Goal: Information Seeking & Learning: Find specific fact

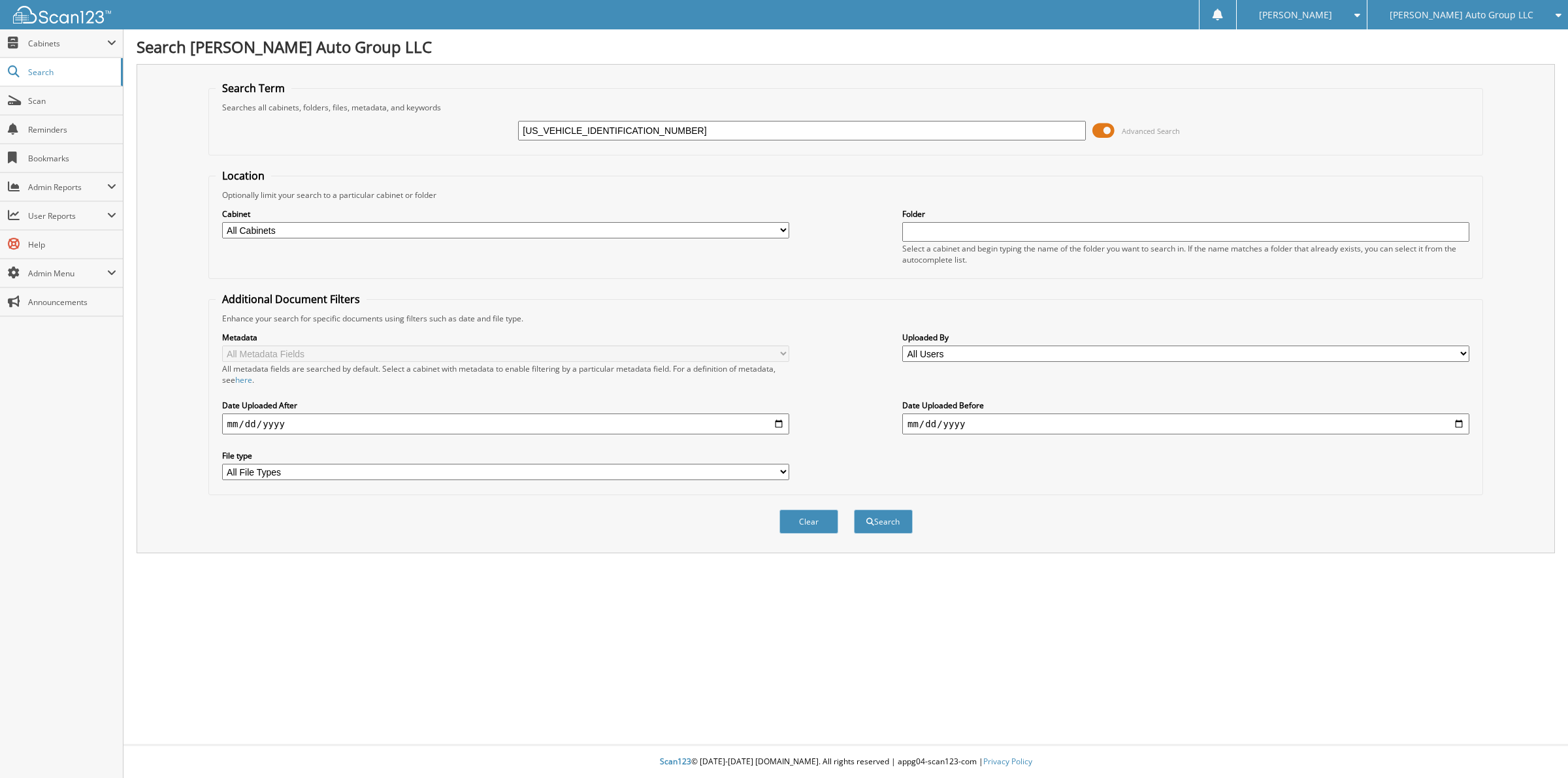
drag, startPoint x: 634, startPoint y: 126, endPoint x: 371, endPoint y: 151, distance: 264.2
click at [371, 151] on fieldset "Search Term Searches all cabinets, folders, files, metadata, and keywords 5NMS3…" at bounding box center [846, 119] width 1275 height 75
type input "td081325"
click at [896, 510] on button "Search" at bounding box center [883, 522] width 59 height 24
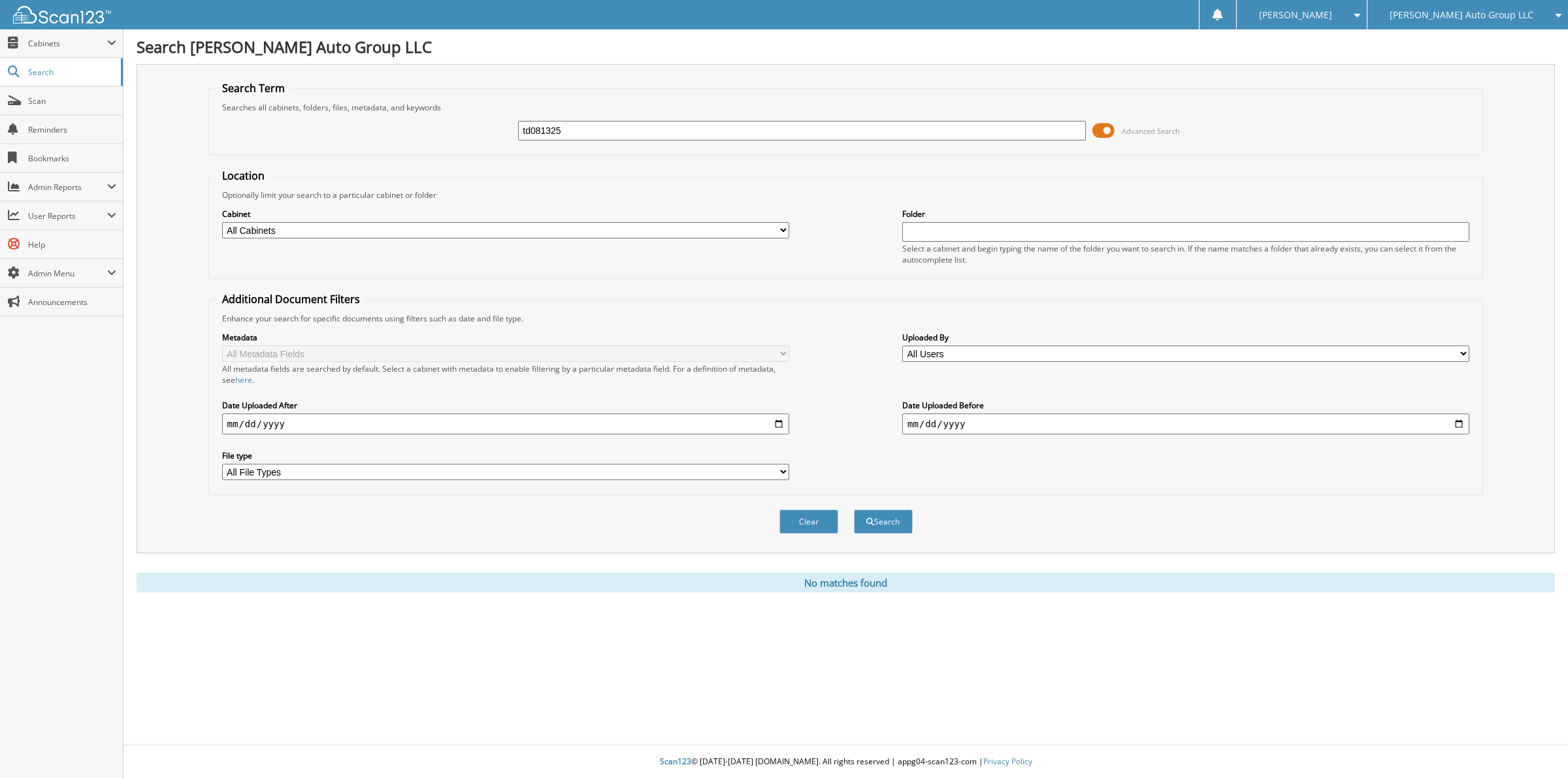
drag, startPoint x: 579, startPoint y: 131, endPoint x: 434, endPoint y: 142, distance: 145.4
click at [434, 142] on div "td081325 Advanced Search" at bounding box center [846, 131] width 1261 height 36
type input "TD081325"
click at [854, 510] on button "Search" at bounding box center [883, 522] width 59 height 24
